Goal: Task Accomplishment & Management: Use online tool/utility

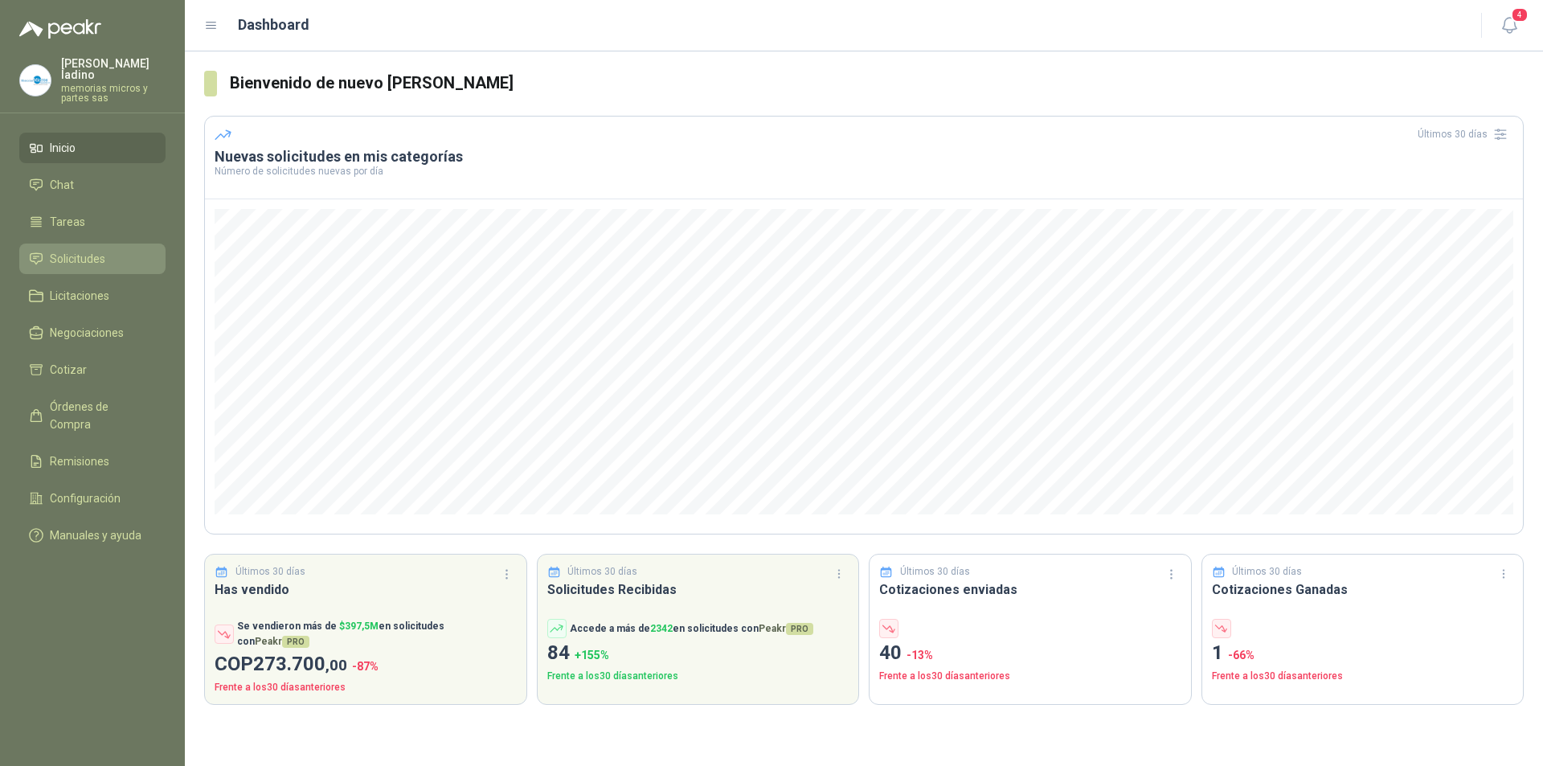
click at [77, 250] on span "Solicitudes" at bounding box center [77, 259] width 55 height 18
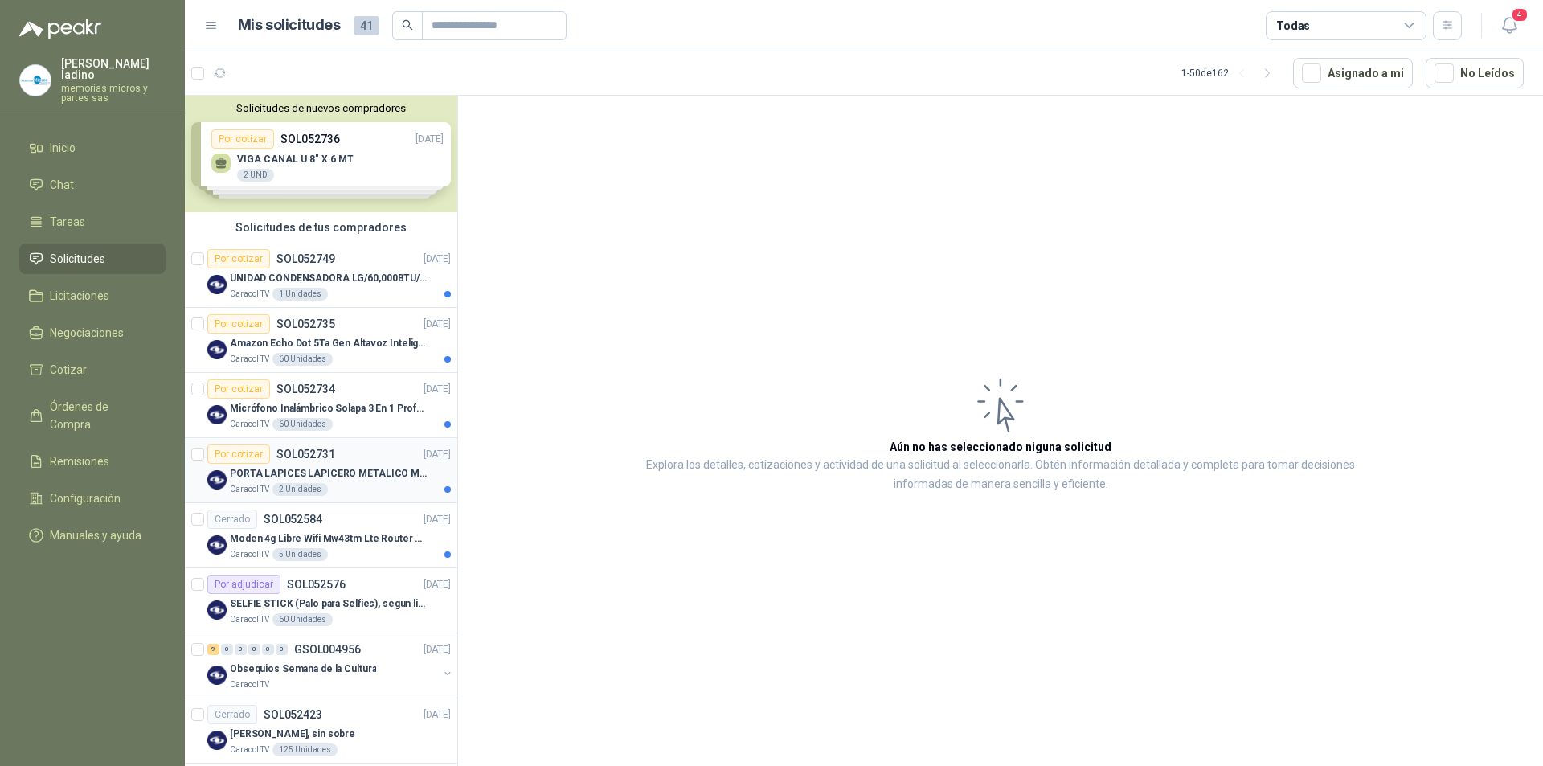
click at [253, 455] on div "Por cotizar" at bounding box center [238, 453] width 63 height 19
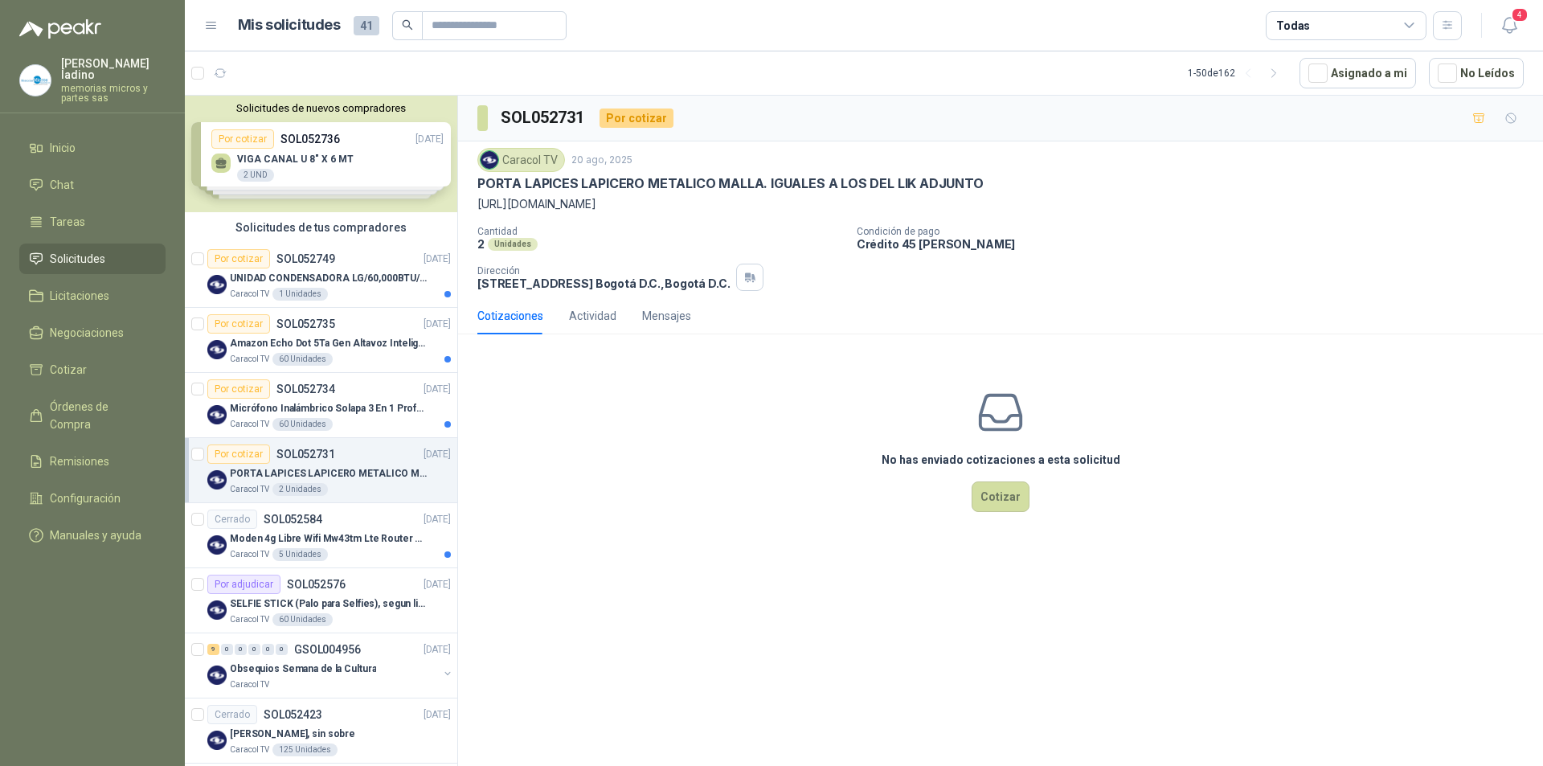
drag, startPoint x: 477, startPoint y: 206, endPoint x: 1221, endPoint y: 207, distance: 743.4
click at [1221, 207] on p "[URL][DOMAIN_NAME]" at bounding box center [1000, 204] width 1046 height 18
copy p "[URL][DOMAIN_NAME]"
click at [232, 325] on div "Por cotizar" at bounding box center [238, 323] width 63 height 19
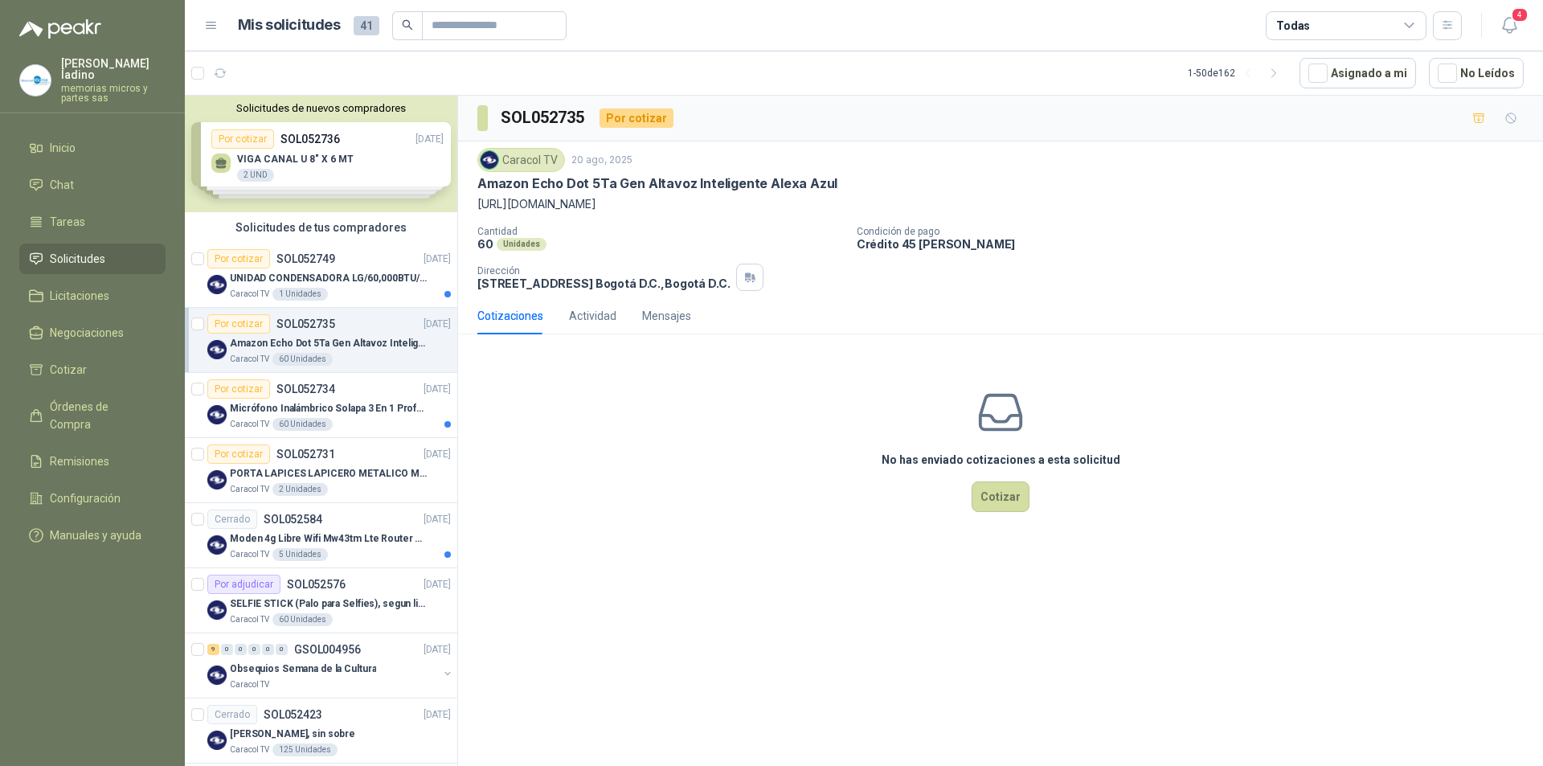
drag, startPoint x: 475, startPoint y: 201, endPoint x: 1275, endPoint y: 211, distance: 800.5
click at [1275, 211] on div "Caracol TV 20 ago, 2025 Amazon Echo Dot 5Ta Gen Altavoz Inteligente Alexa Azul …" at bounding box center [1000, 219] width 1085 height 156
copy p "[URL][DOMAIN_NAME]"
click at [252, 388] on div "Por cotizar" at bounding box center [238, 388] width 63 height 19
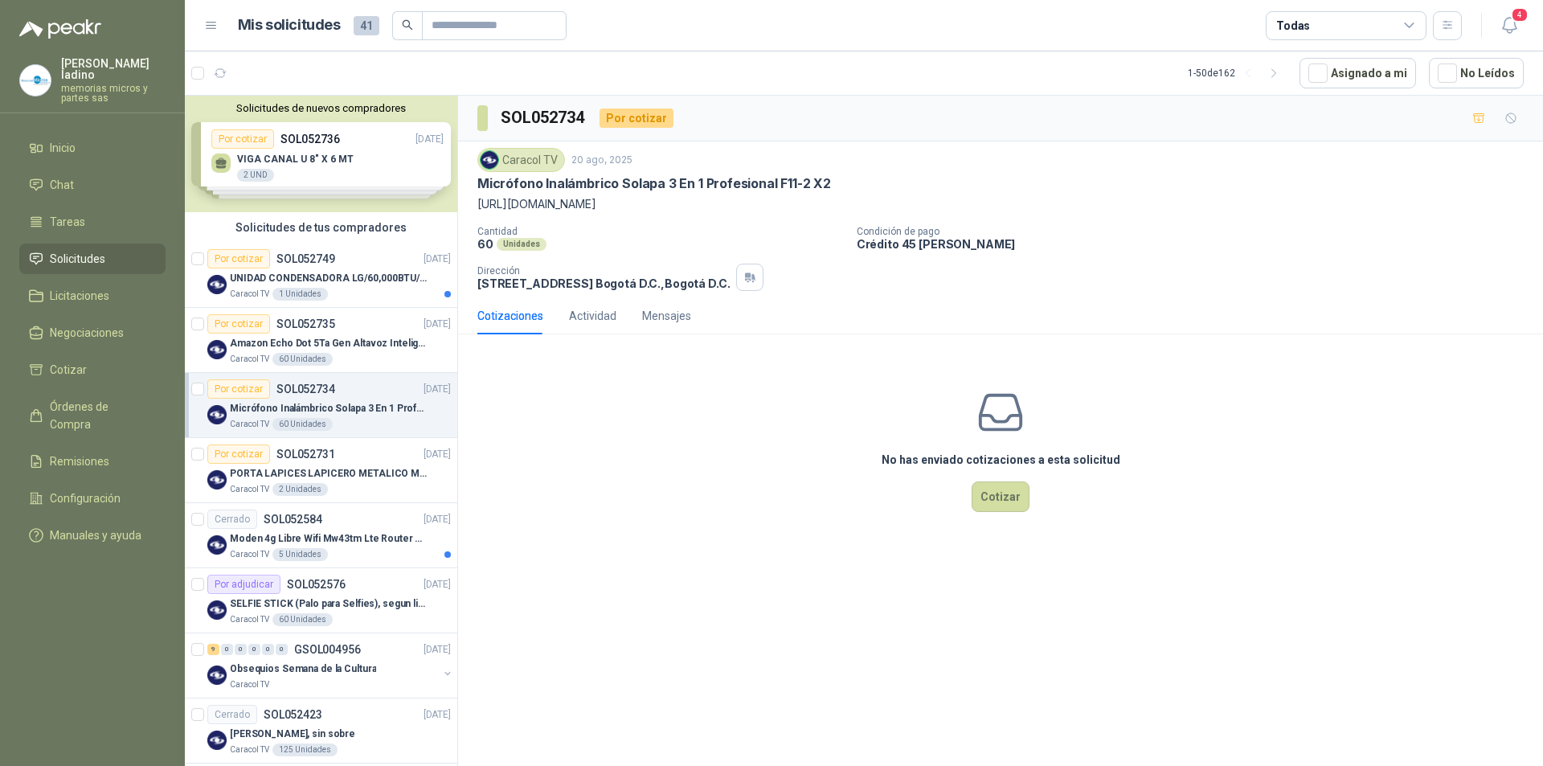
drag, startPoint x: 479, startPoint y: 206, endPoint x: 587, endPoint y: 207, distance: 108.5
click at [587, 207] on p "[URL][DOMAIN_NAME]" at bounding box center [1000, 204] width 1046 height 18
copy p "[URL][DOMAIN_NAME]"
